Goal: Task Accomplishment & Management: Manage account settings

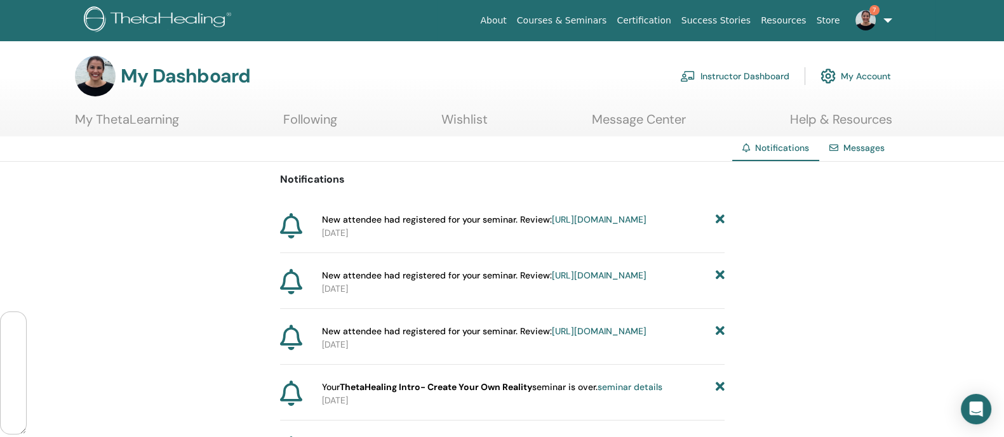
click at [736, 74] on link "Instructor Dashboard" at bounding box center [734, 76] width 109 height 28
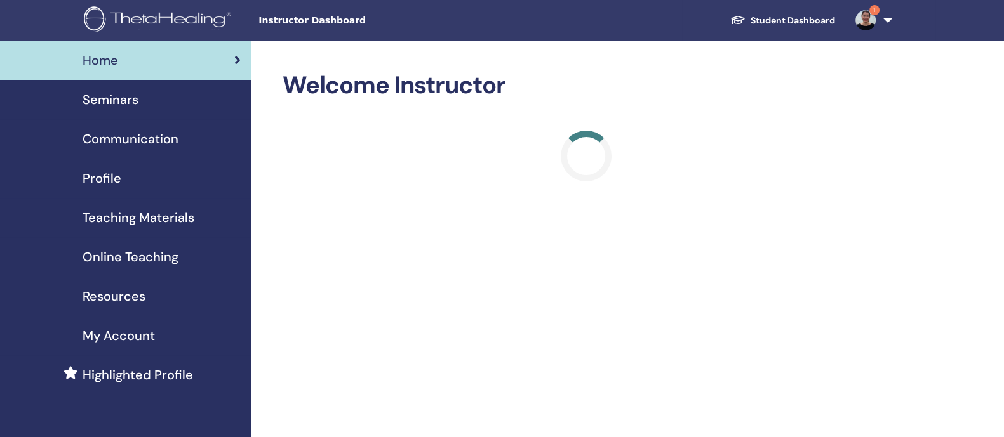
scroll to position [74943, 0]
click at [119, 97] on span "Seminars" at bounding box center [111, 99] width 56 height 19
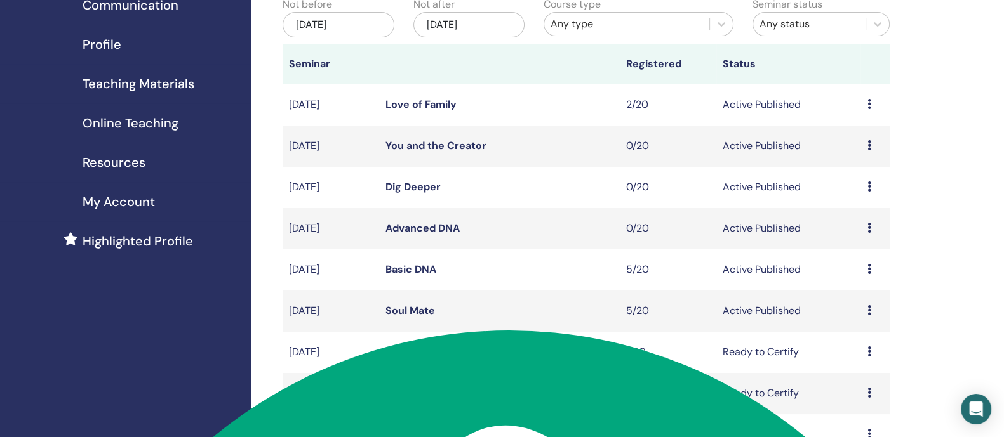
scroll to position [136, 0]
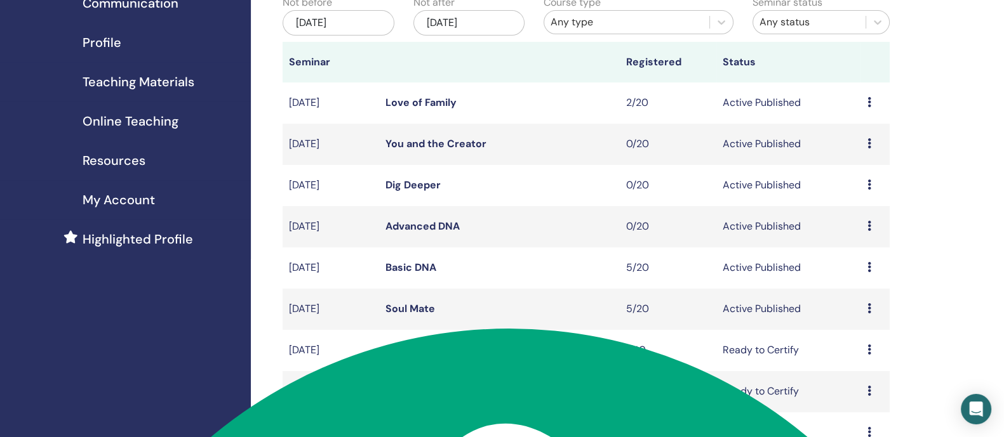
click at [867, 272] on icon at bounding box center [869, 267] width 4 height 10
click at [862, 328] on link "Attendees" at bounding box center [852, 329] width 48 height 13
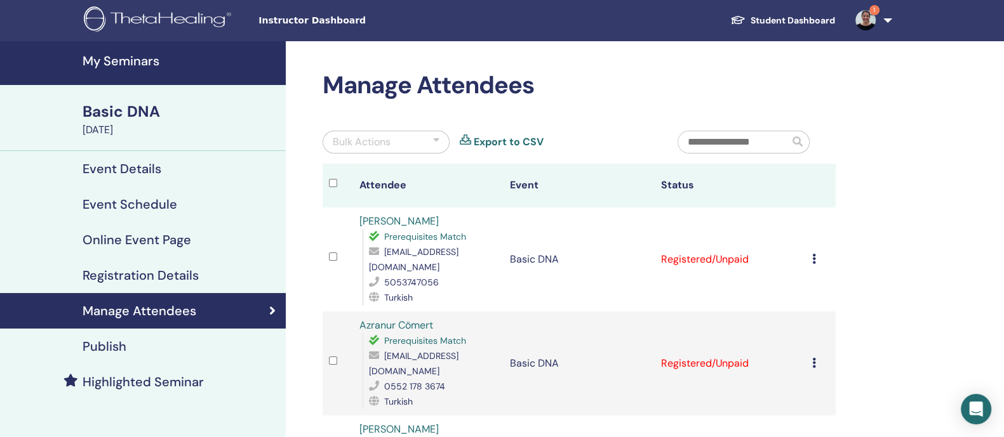
click at [145, 61] on h4 "My Seminars" at bounding box center [181, 60] width 196 height 15
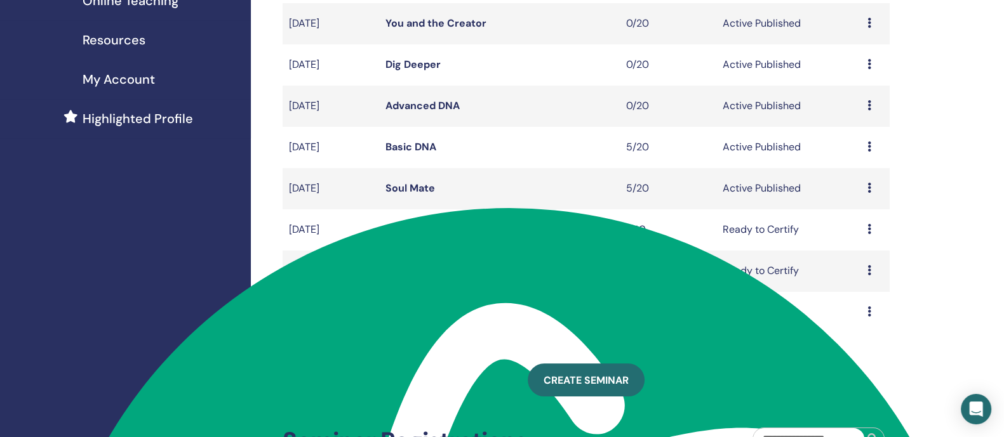
scroll to position [264, 0]
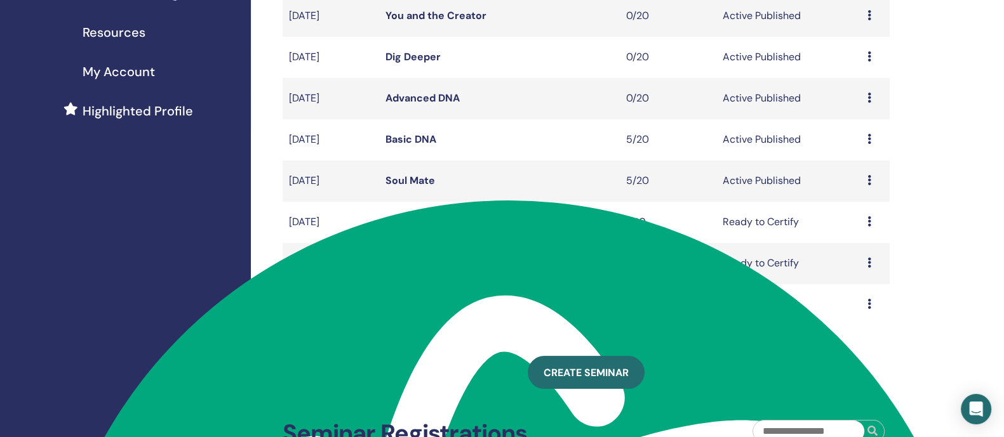
click at [869, 185] on icon at bounding box center [869, 180] width 4 height 10
click at [862, 242] on link "Attendees" at bounding box center [855, 244] width 48 height 13
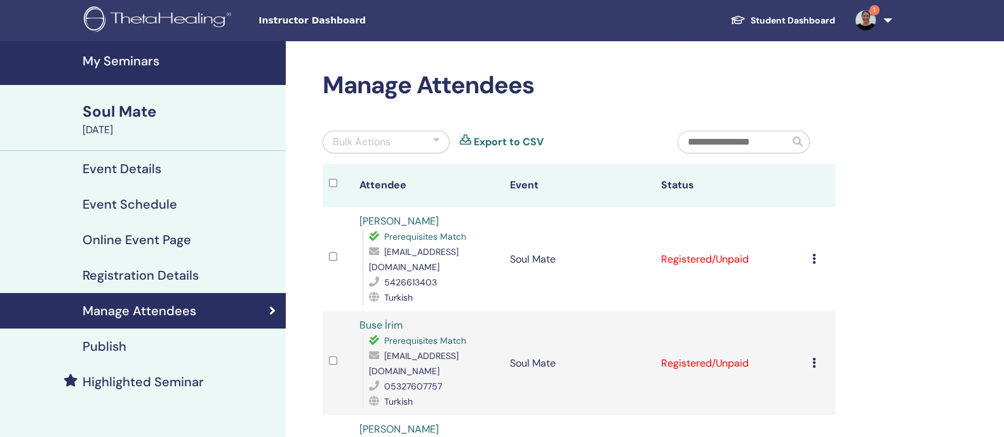
scroll to position [74943, 0]
click at [811, 254] on icon at bounding box center [813, 259] width 4 height 10
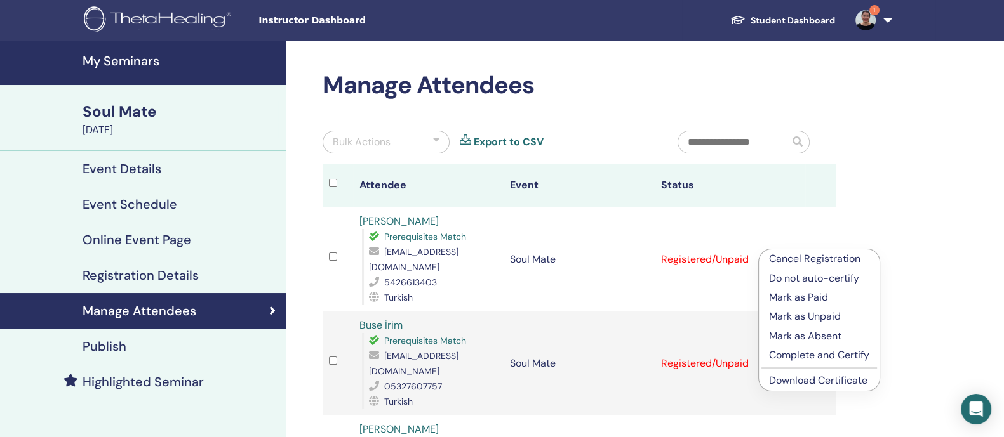
click at [808, 350] on p "Complete and Certify" at bounding box center [819, 355] width 100 height 15
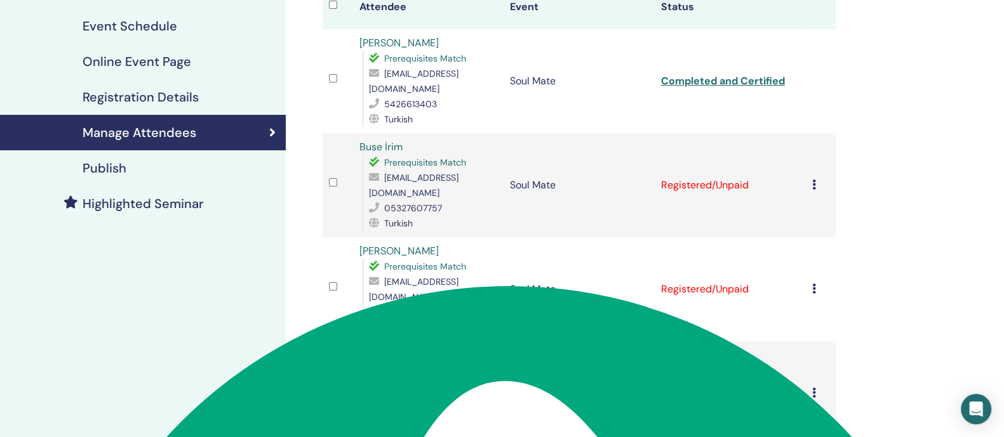
scroll to position [203, 0]
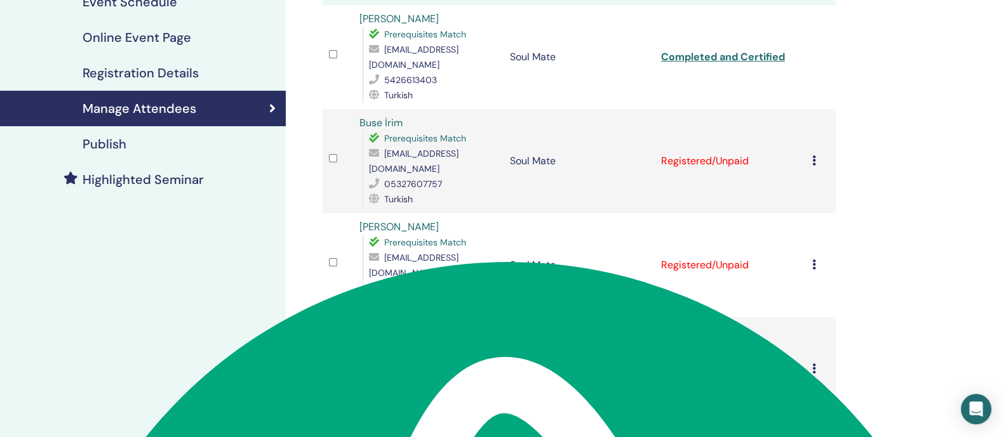
click at [813, 156] on icon at bounding box center [813, 161] width 4 height 10
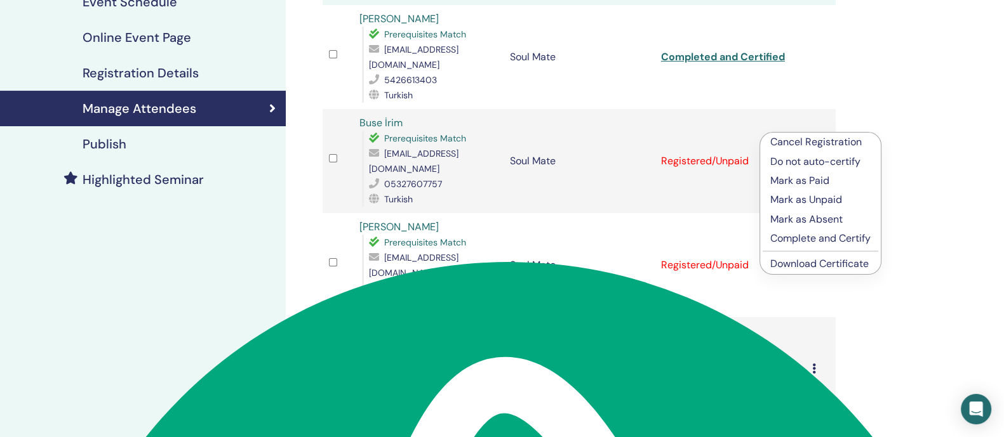
click at [813, 234] on p "Complete and Certify" at bounding box center [820, 238] width 100 height 15
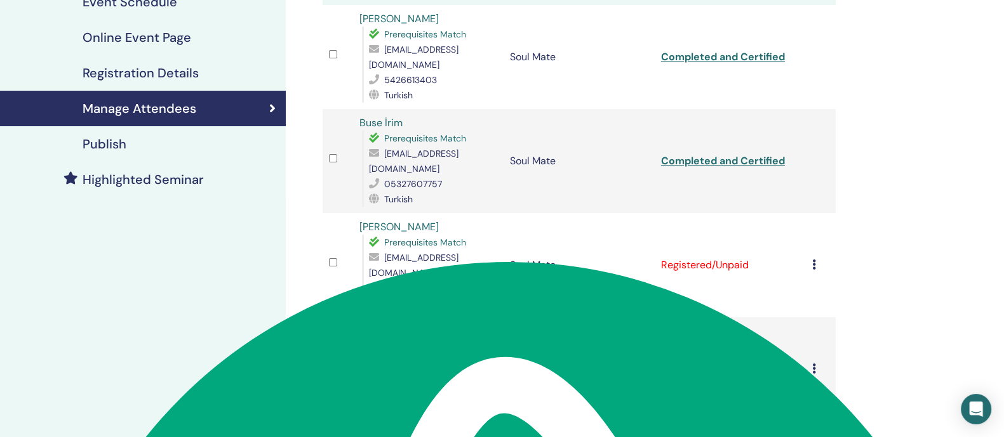
scroll to position [74943, 0]
click at [813, 260] on icon at bounding box center [813, 265] width 4 height 10
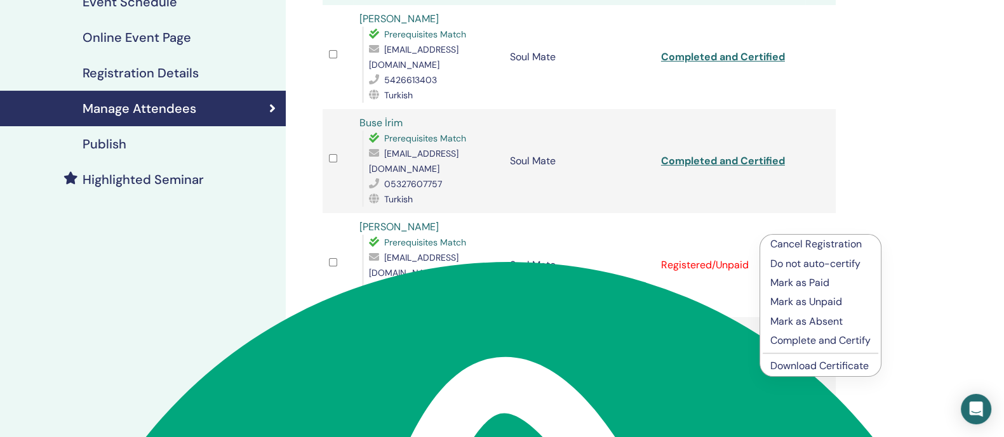
click at [825, 334] on p "Complete and Certify" at bounding box center [820, 340] width 100 height 15
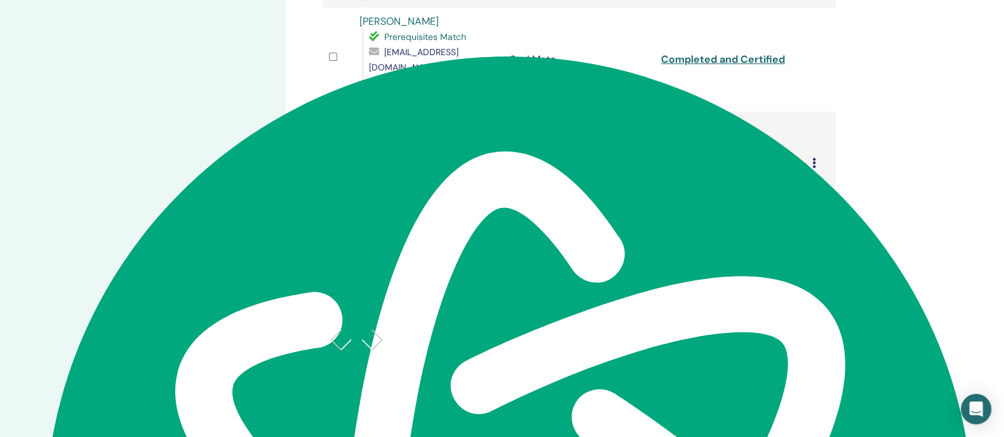
scroll to position [424, 0]
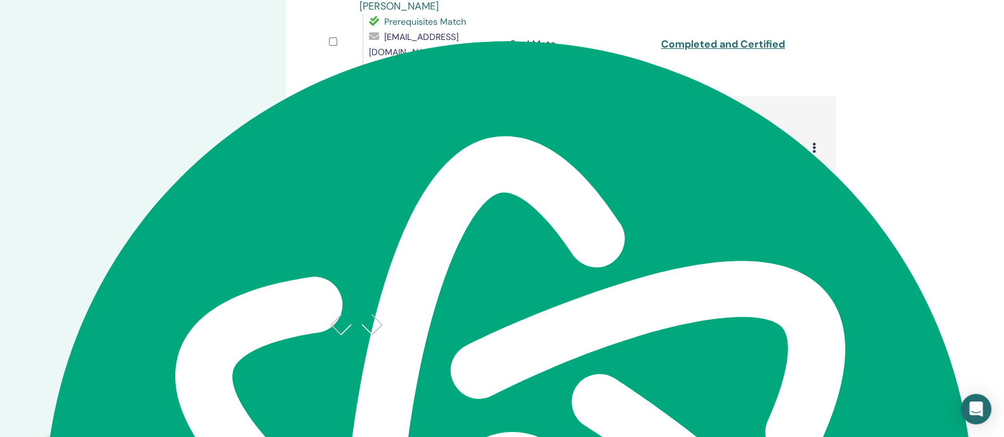
click at [813, 143] on icon at bounding box center [813, 148] width 4 height 10
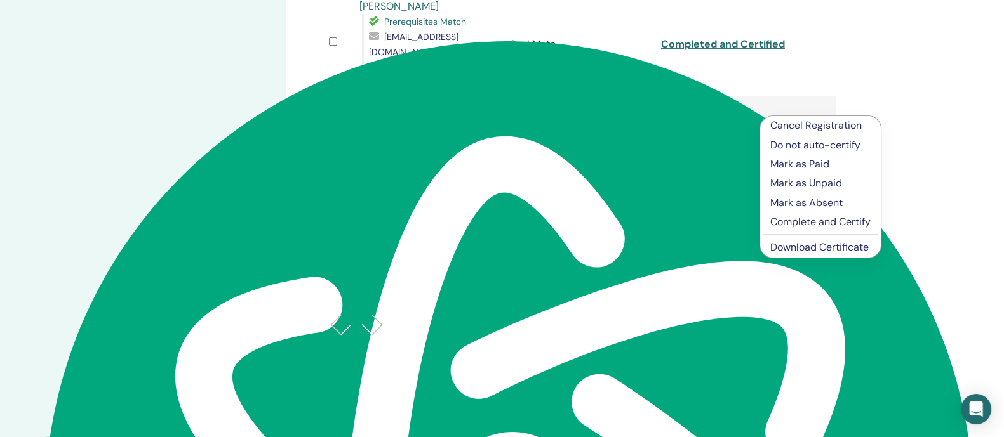
click at [817, 223] on p "Complete and Certify" at bounding box center [820, 222] width 100 height 15
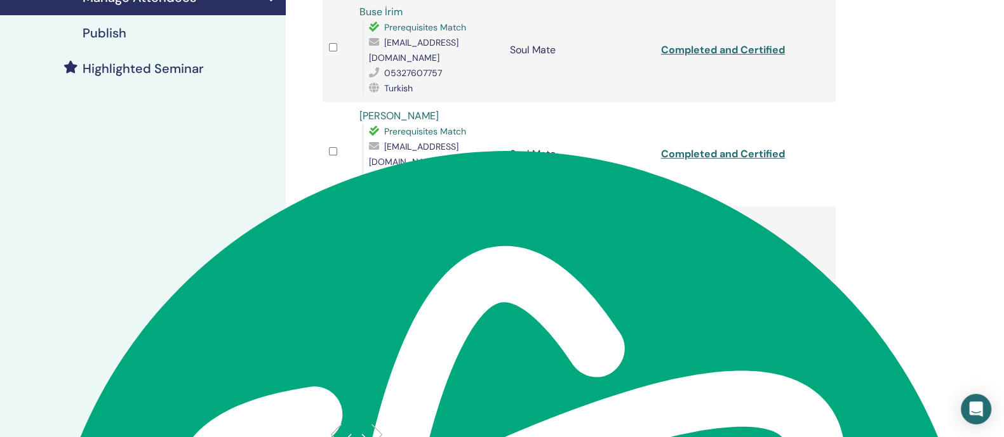
scroll to position [347, 0]
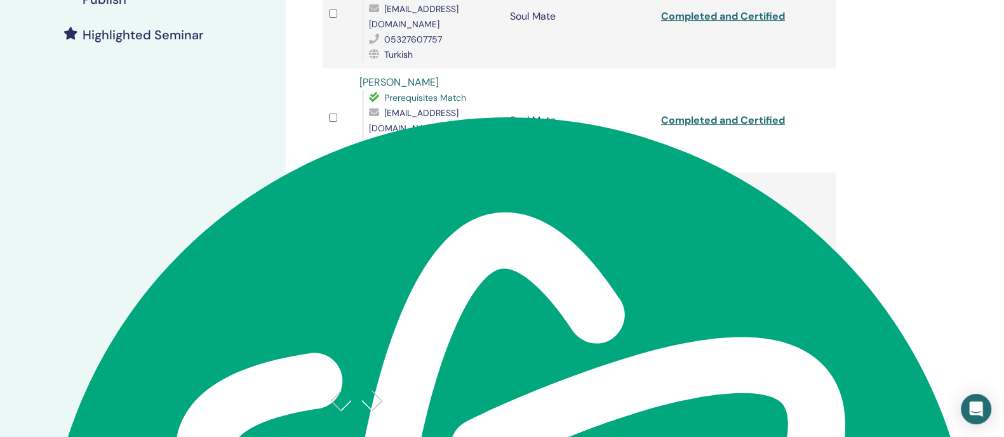
click at [813, 323] on icon at bounding box center [813, 328] width 4 height 10
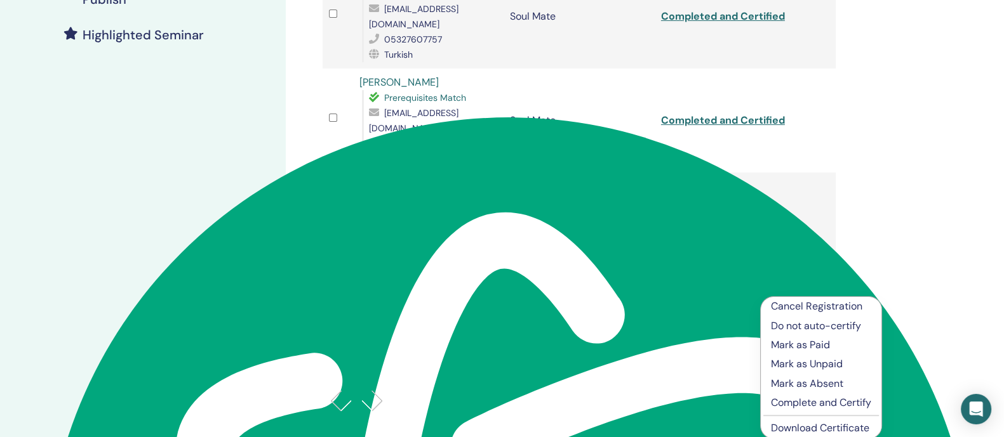
click at [817, 396] on p "Complete and Certify" at bounding box center [821, 403] width 100 height 15
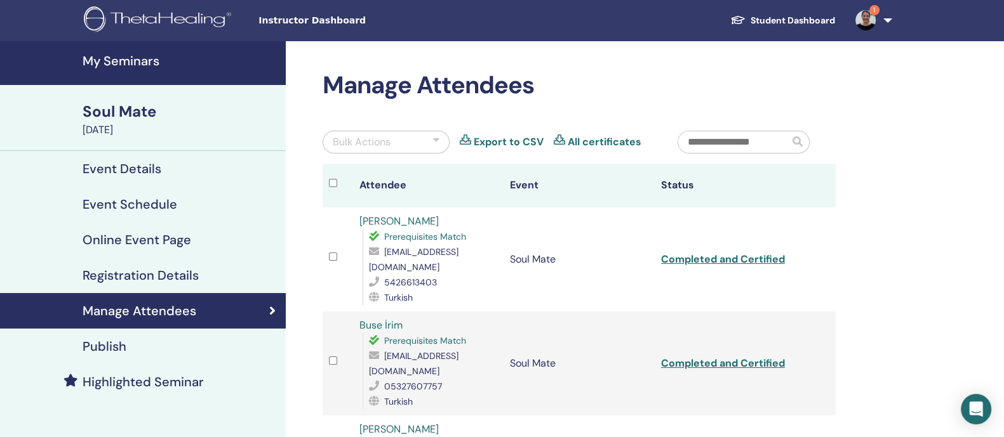
scroll to position [74943, 0]
click at [137, 60] on h4 "My Seminars" at bounding box center [181, 60] width 196 height 15
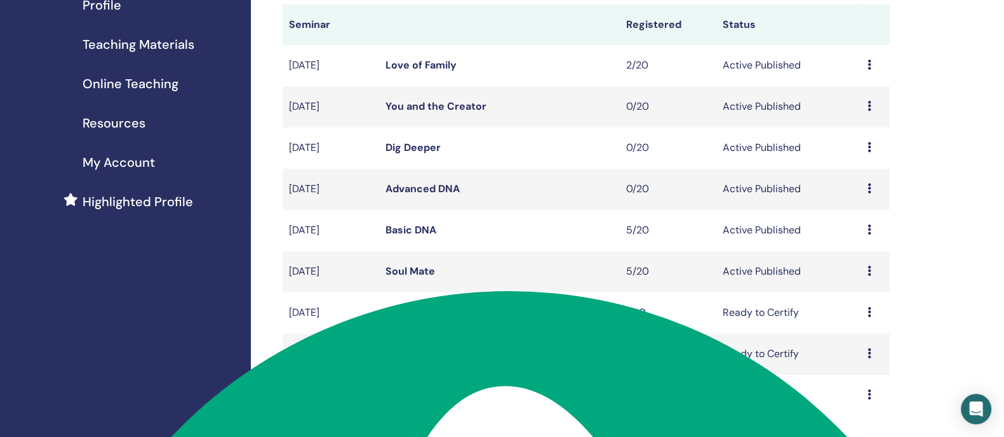
scroll to position [183, 0]
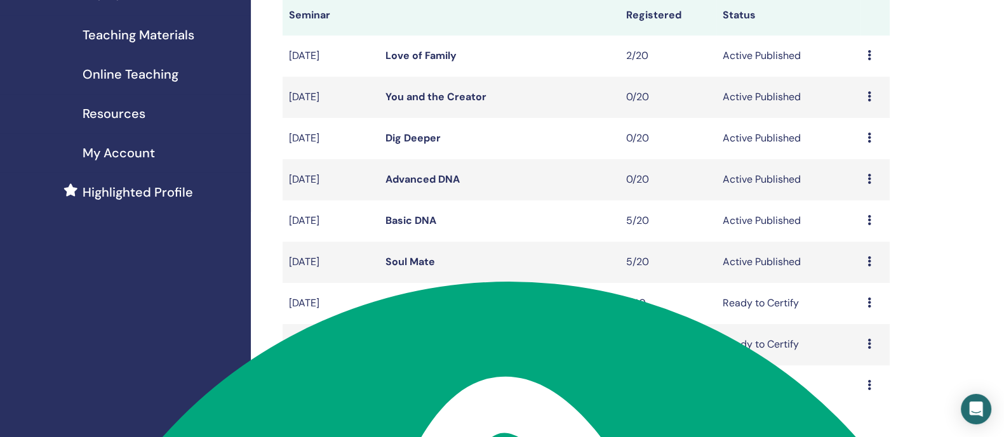
click at [867, 308] on icon at bounding box center [869, 303] width 4 height 10
click at [864, 366] on link "Attendees" at bounding box center [853, 367] width 48 height 13
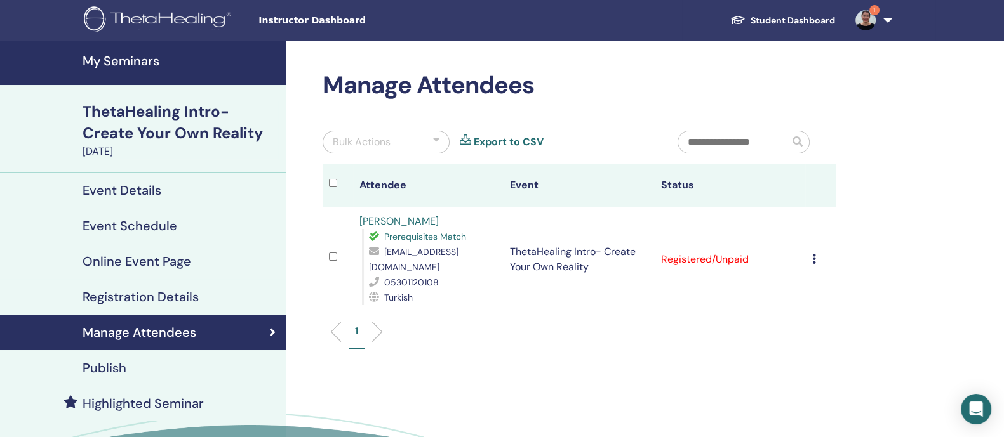
scroll to position [74943, 0]
click at [813, 254] on icon at bounding box center [813, 259] width 4 height 10
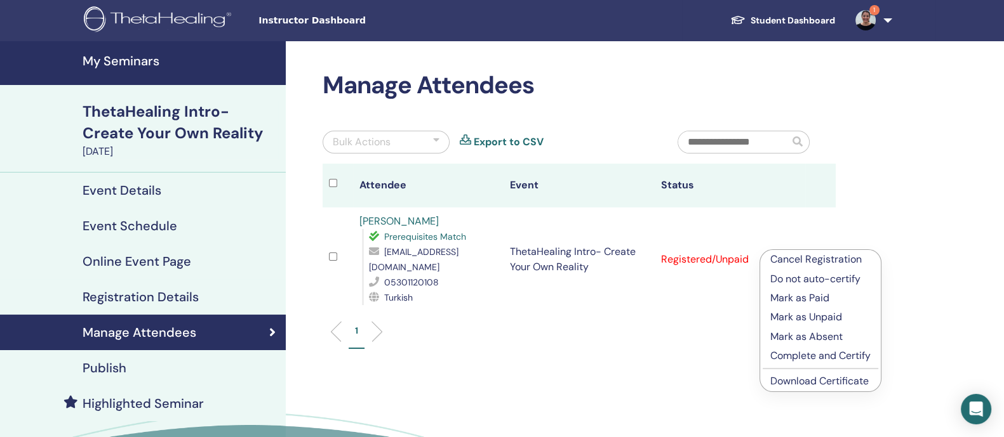
click at [822, 357] on p "Complete and Certify" at bounding box center [820, 356] width 100 height 15
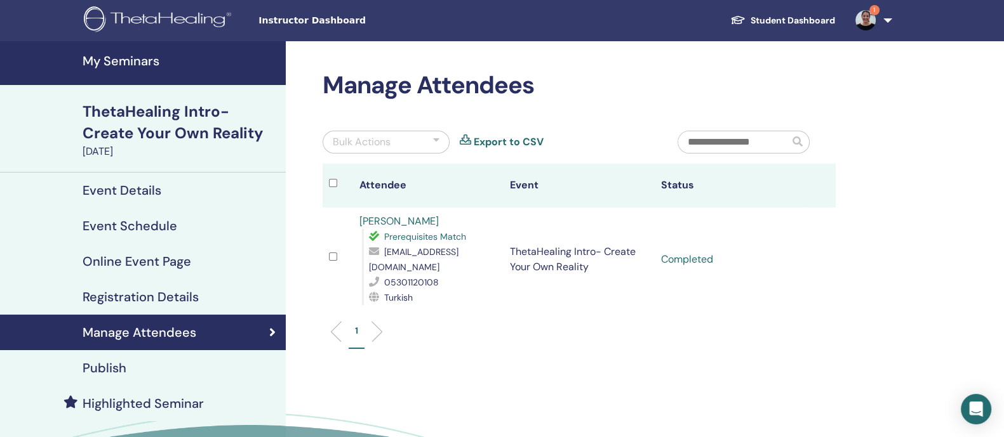
scroll to position [74943, 0]
click at [131, 62] on h4 "My Seminars" at bounding box center [181, 60] width 196 height 15
